Goal: Task Accomplishment & Management: Complete application form

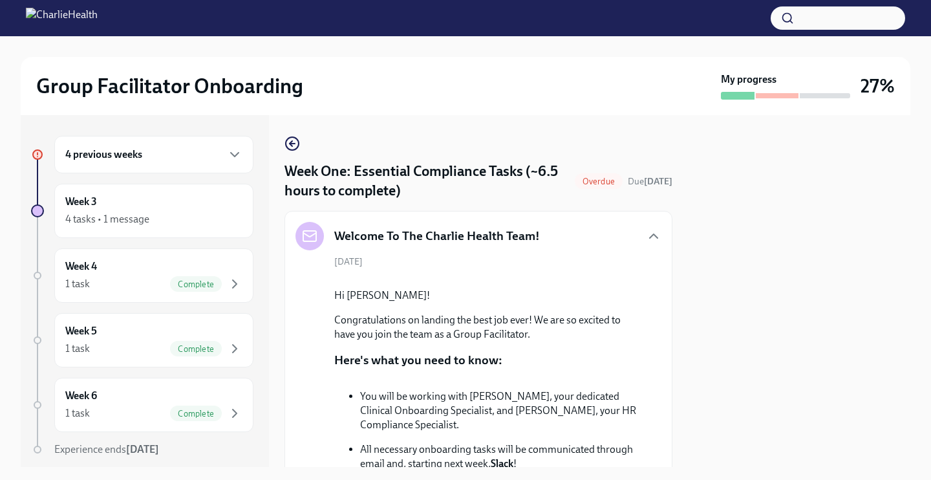
scroll to position [2188, 0]
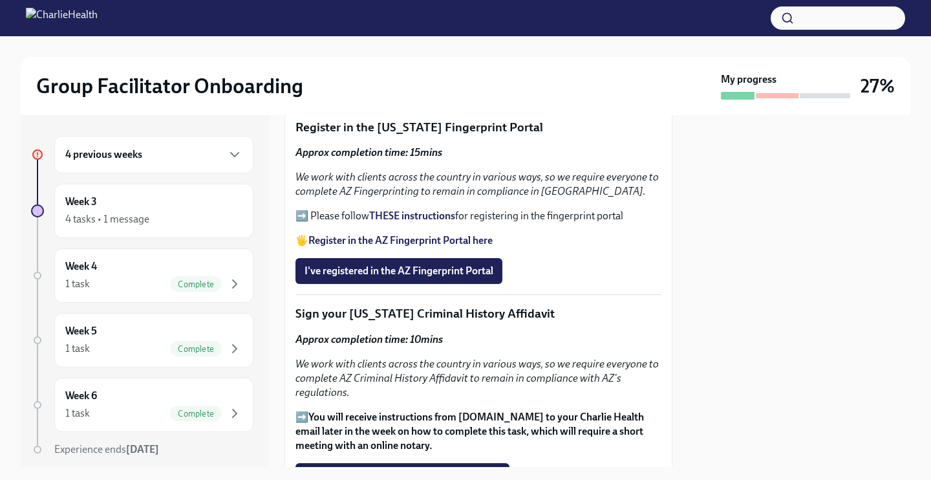
click at [393, 1] on div at bounding box center [465, 18] width 931 height 36
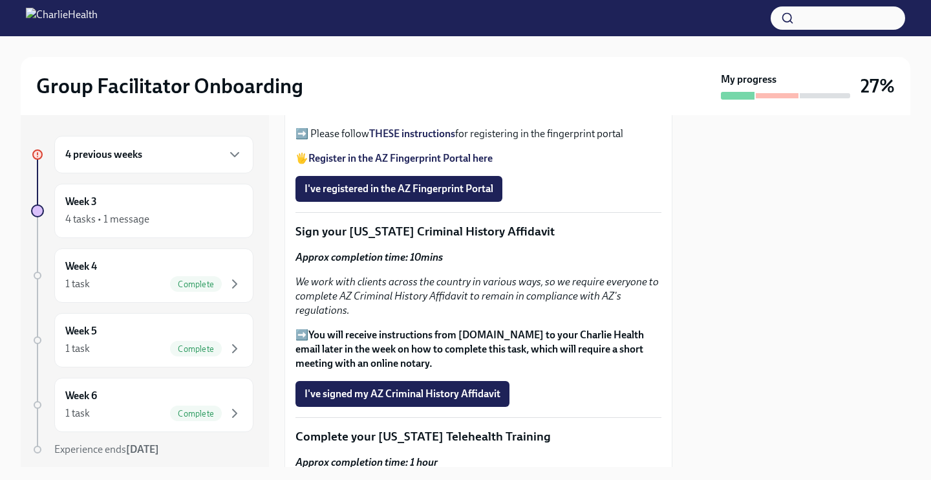
scroll to position [2269, 0]
click at [399, 196] on span "I've registered in the AZ Fingerprint Portal" at bounding box center [398, 189] width 189 height 13
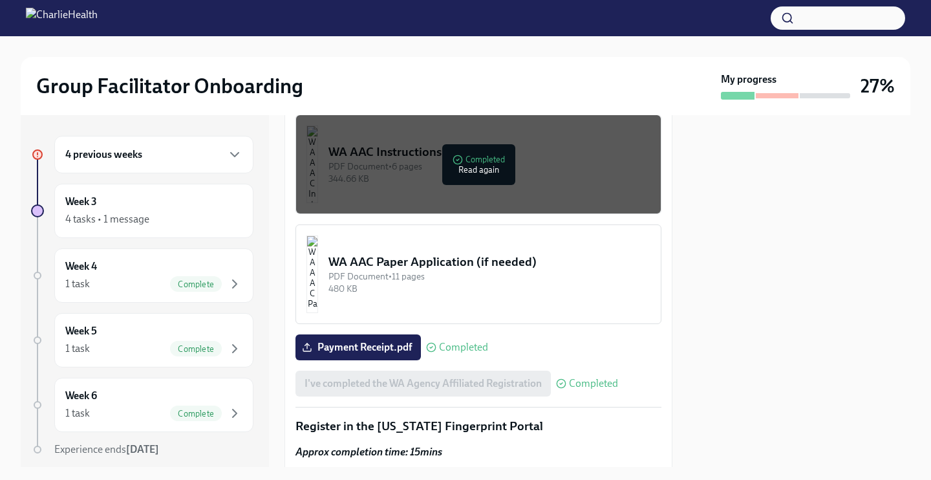
scroll to position [1062, 0]
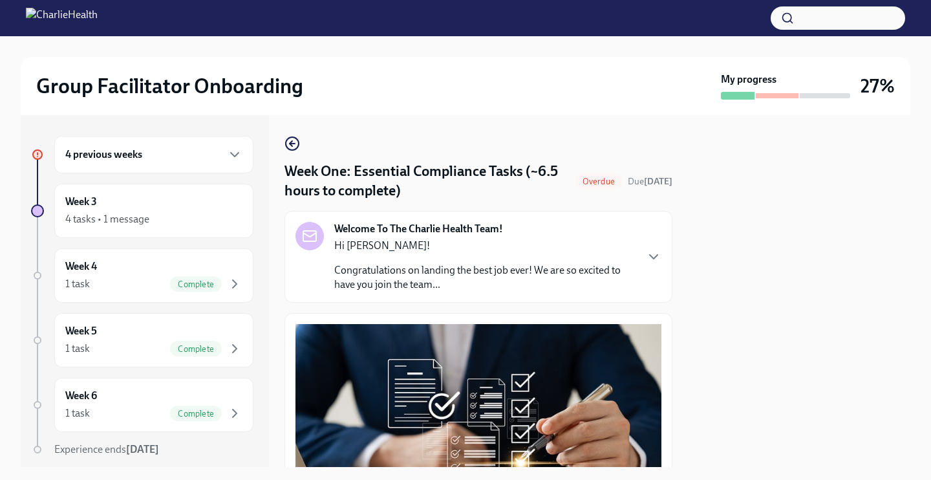
click at [487, 179] on h4 "Week One: Essential Compliance Tasks (~6.5 hours to complete)" at bounding box center [426, 181] width 285 height 39
click at [622, 184] on span "Overdue" at bounding box center [599, 181] width 48 height 10
click at [642, 189] on div "Overdue Due [DATE]" at bounding box center [624, 181] width 98 height 16
click at [639, 271] on div "Welcome To The Charlie Health Team! Hi Tiara! Congratulations on landing the be…" at bounding box center [478, 257] width 366 height 70
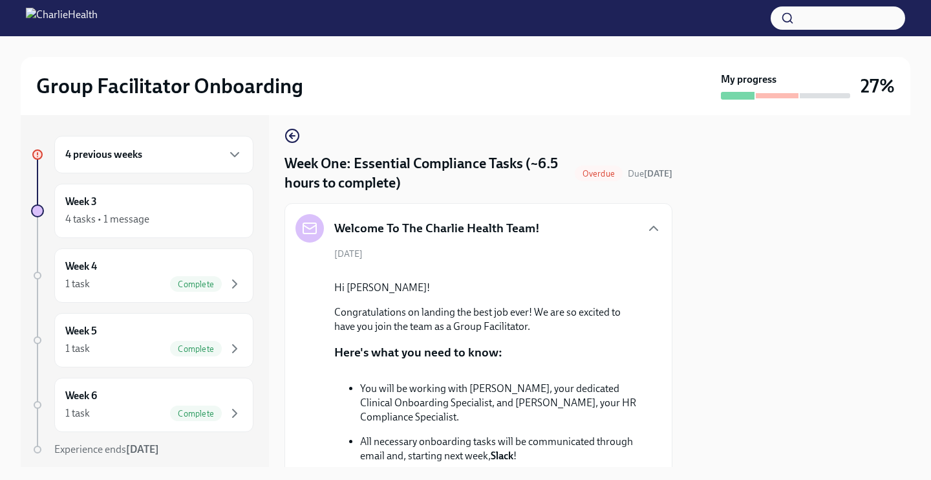
scroll to position [8, 0]
click at [237, 165] on div "4 previous weeks" at bounding box center [153, 154] width 199 height 37
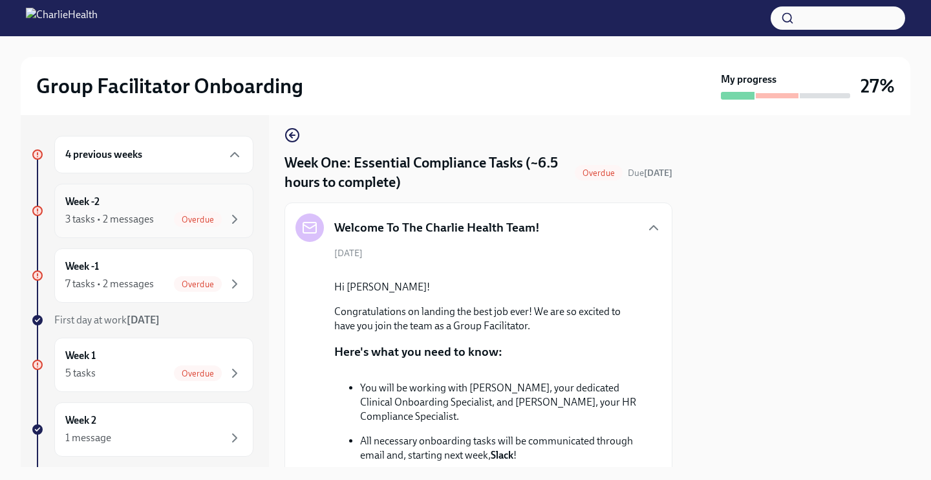
click at [200, 224] on span "Overdue" at bounding box center [198, 220] width 48 height 10
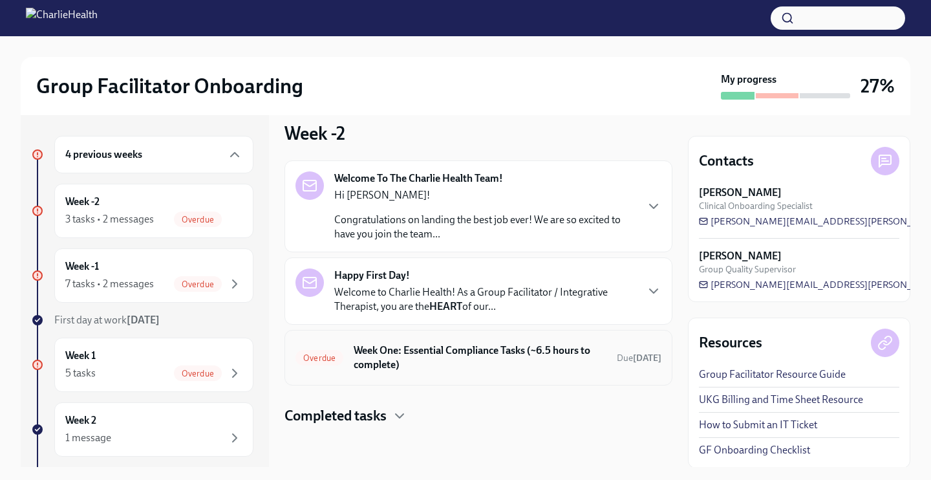
scroll to position [14, 0]
click at [418, 360] on h6 "Week One: Essential Compliance Tasks (~6.5 hours to complete)" at bounding box center [480, 357] width 253 height 28
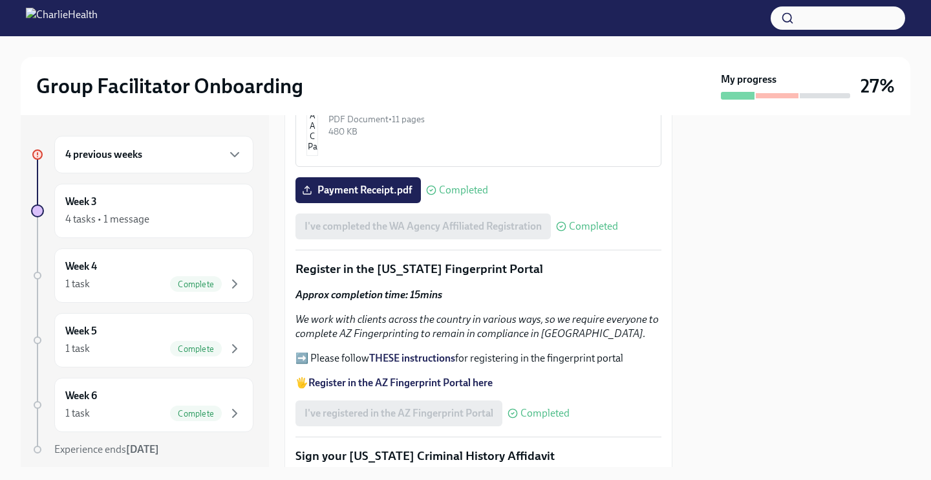
scroll to position [1395, 0]
